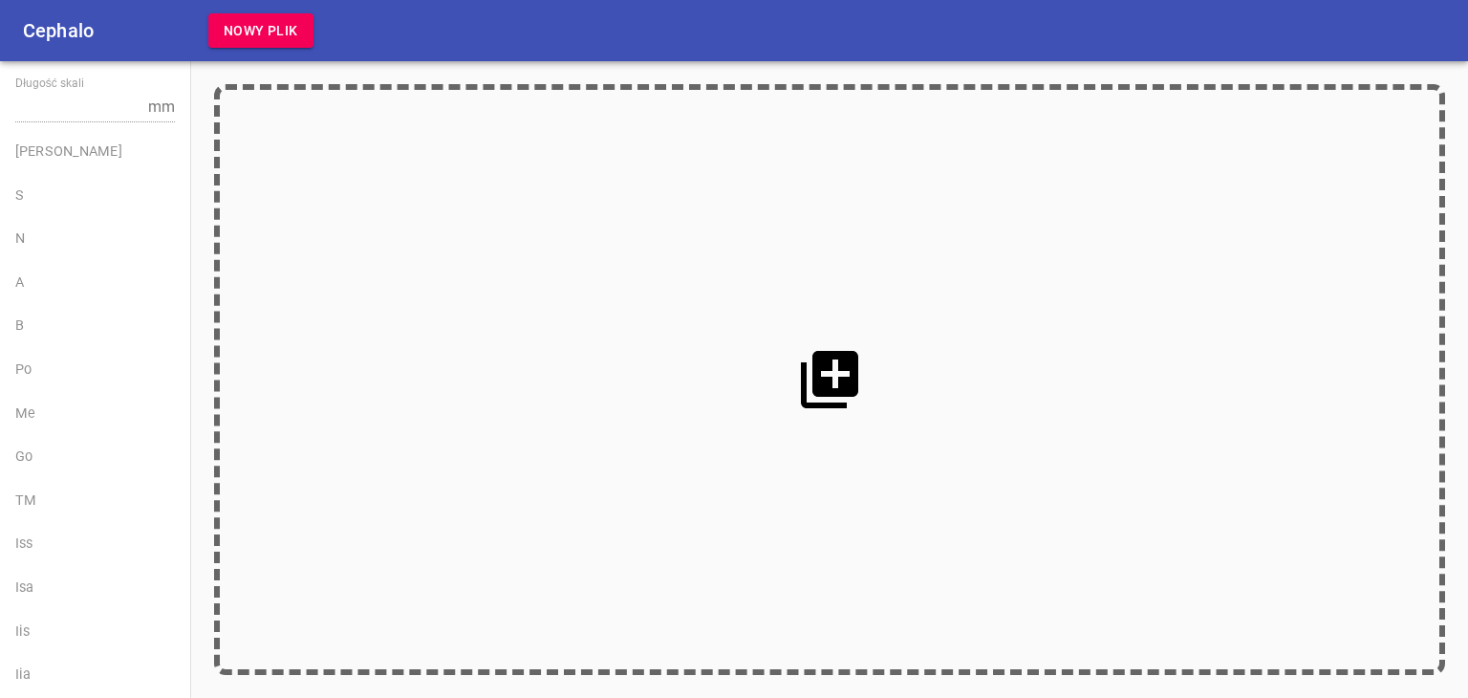
click at [837, 387] on icon at bounding box center [829, 379] width 57 height 57
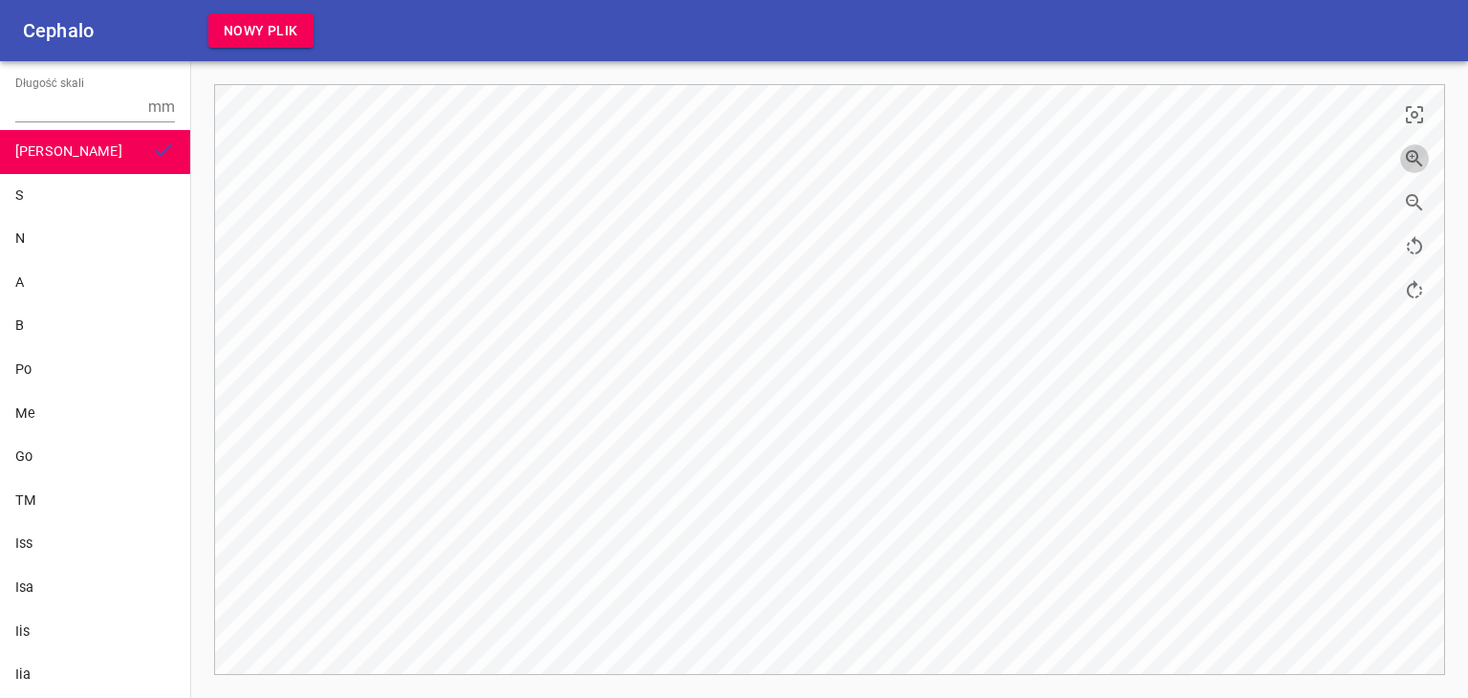
click at [1418, 148] on icon "button" at bounding box center [1414, 158] width 23 height 23
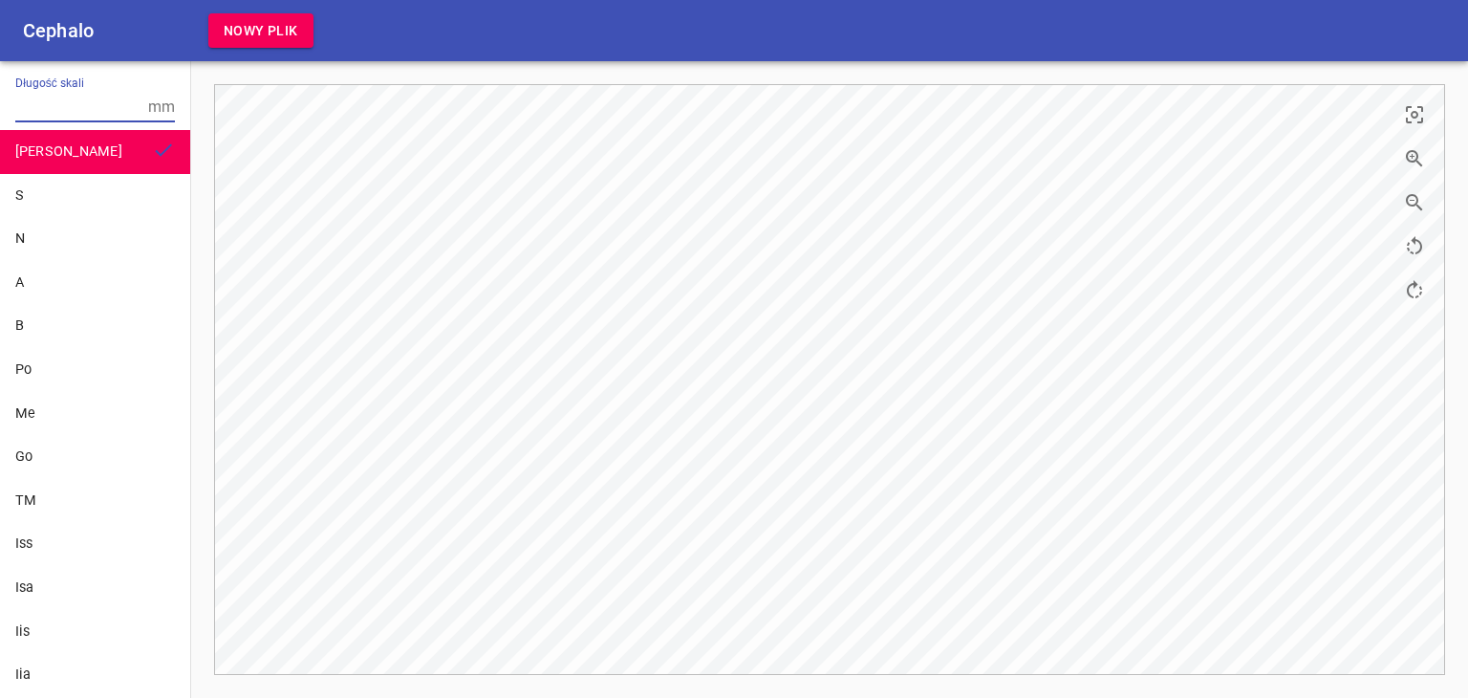
click at [52, 98] on input "Długość skali" at bounding box center [77, 107] width 125 height 31
type input "10"
click at [57, 185] on div "S" at bounding box center [95, 195] width 160 height 21
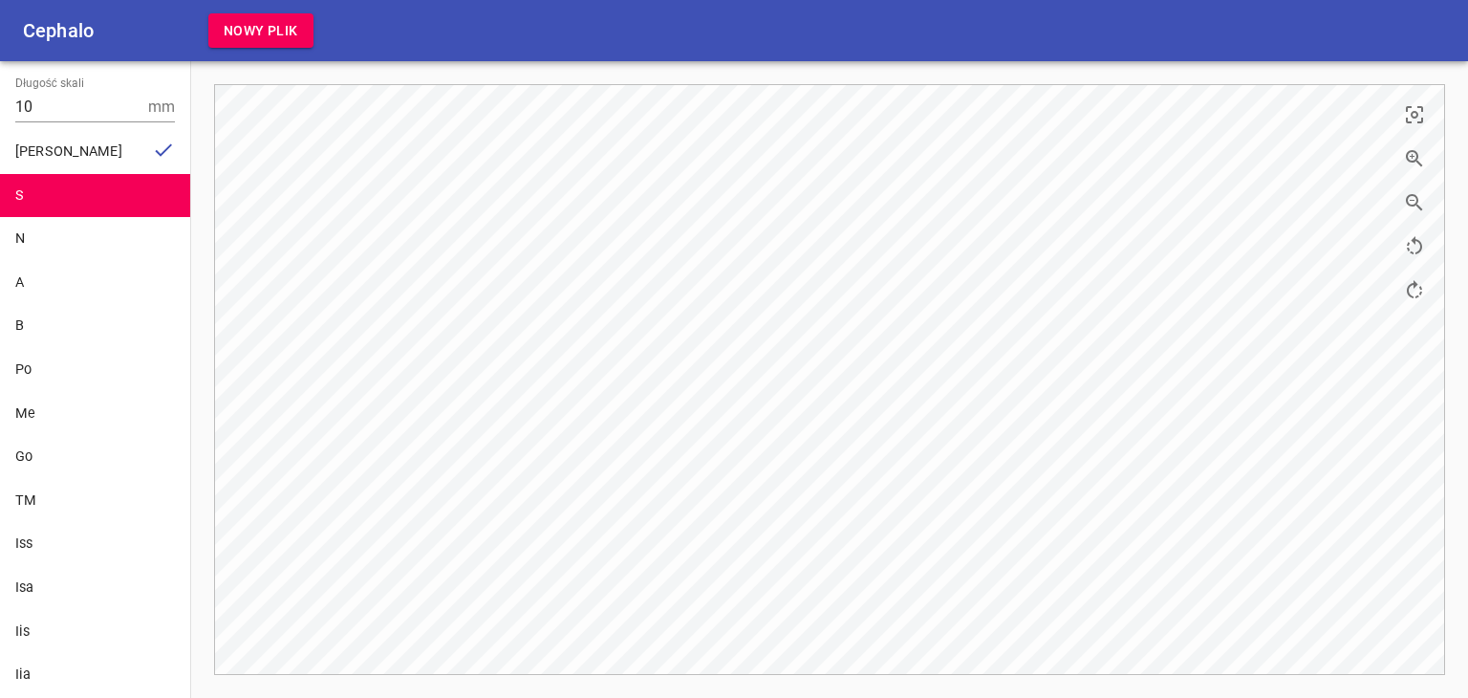
click at [1416, 200] on icon "button" at bounding box center [1414, 202] width 16 height 16
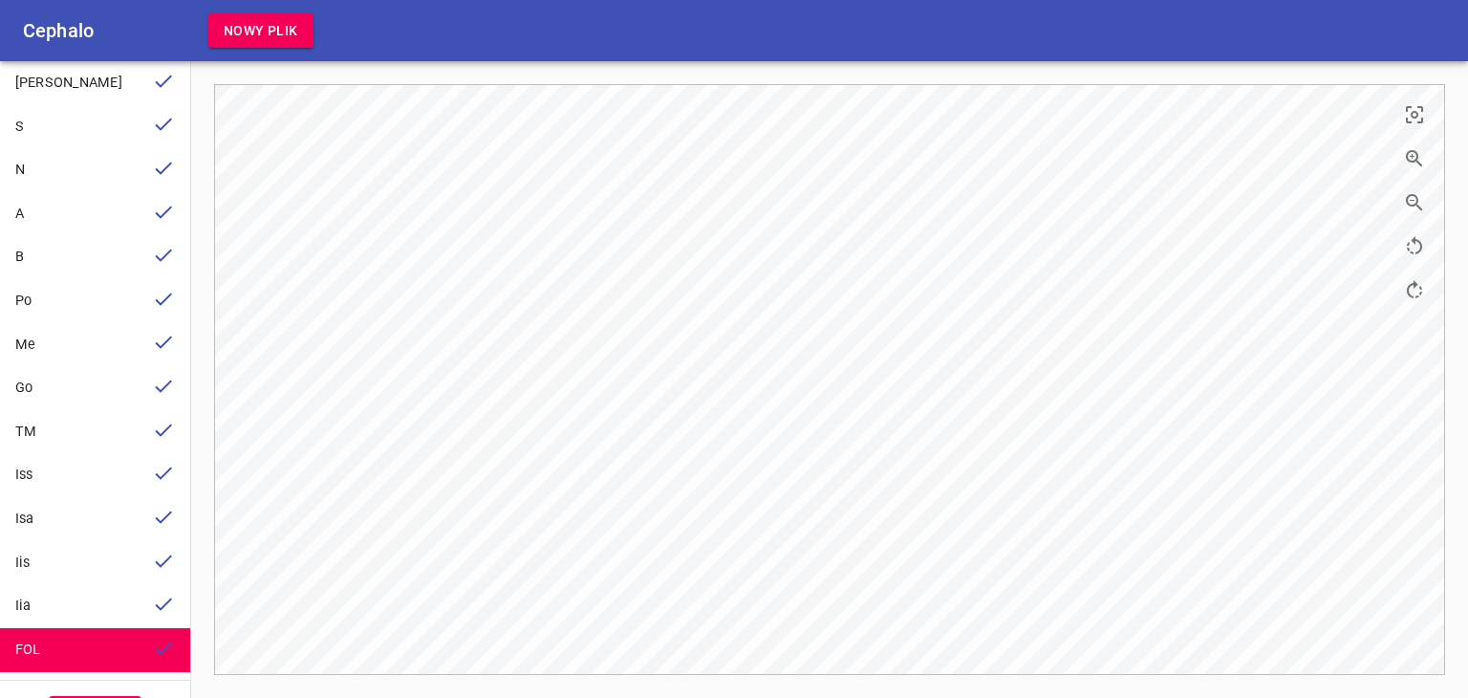
scroll to position [122, 0]
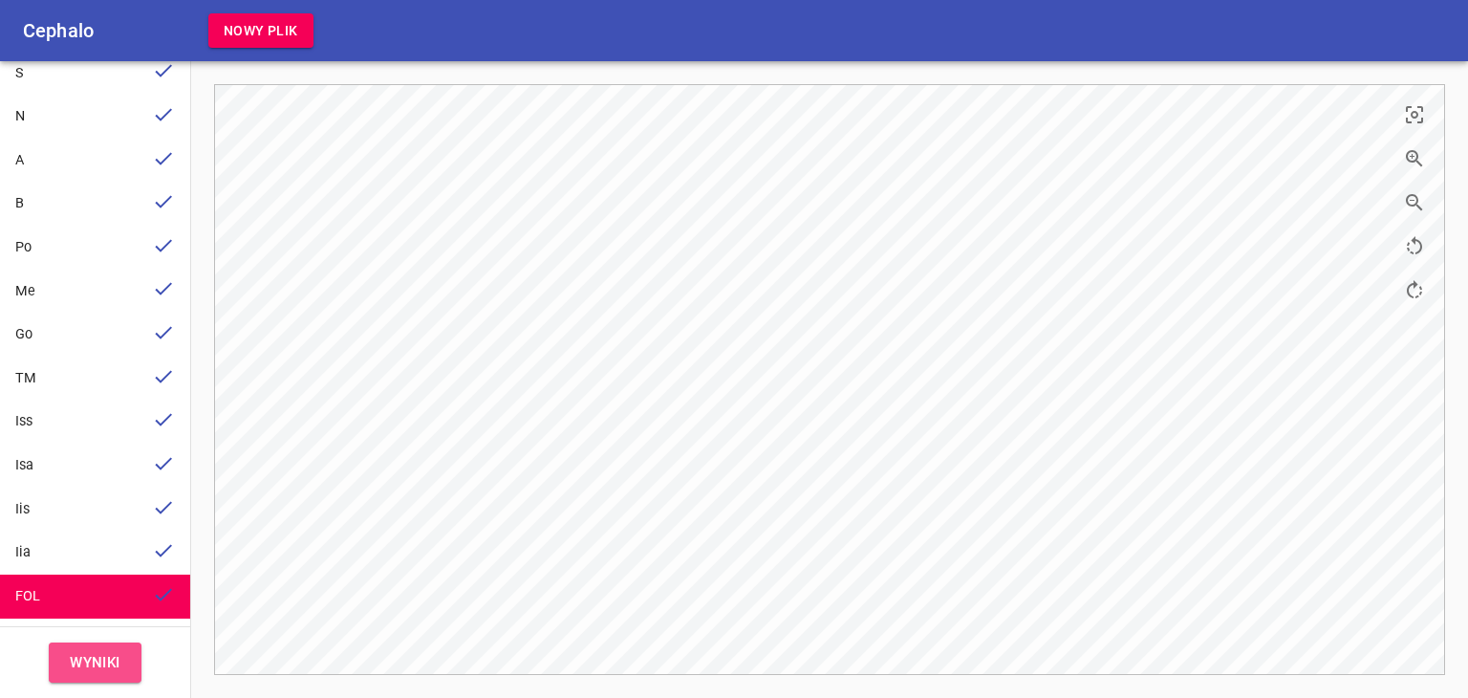
click at [93, 658] on span "Wyniki" at bounding box center [95, 662] width 51 height 25
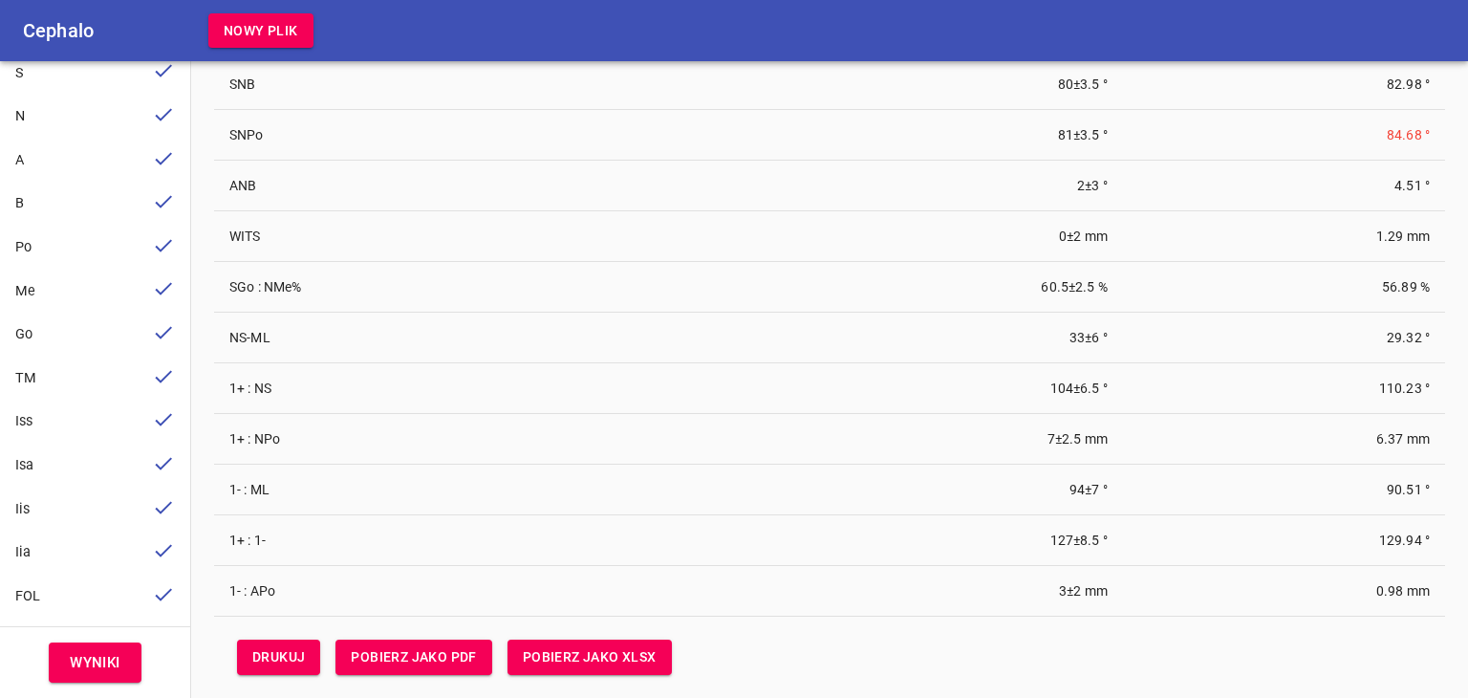
scroll to position [150, 0]
